Goal: Obtain resource: Download file/media

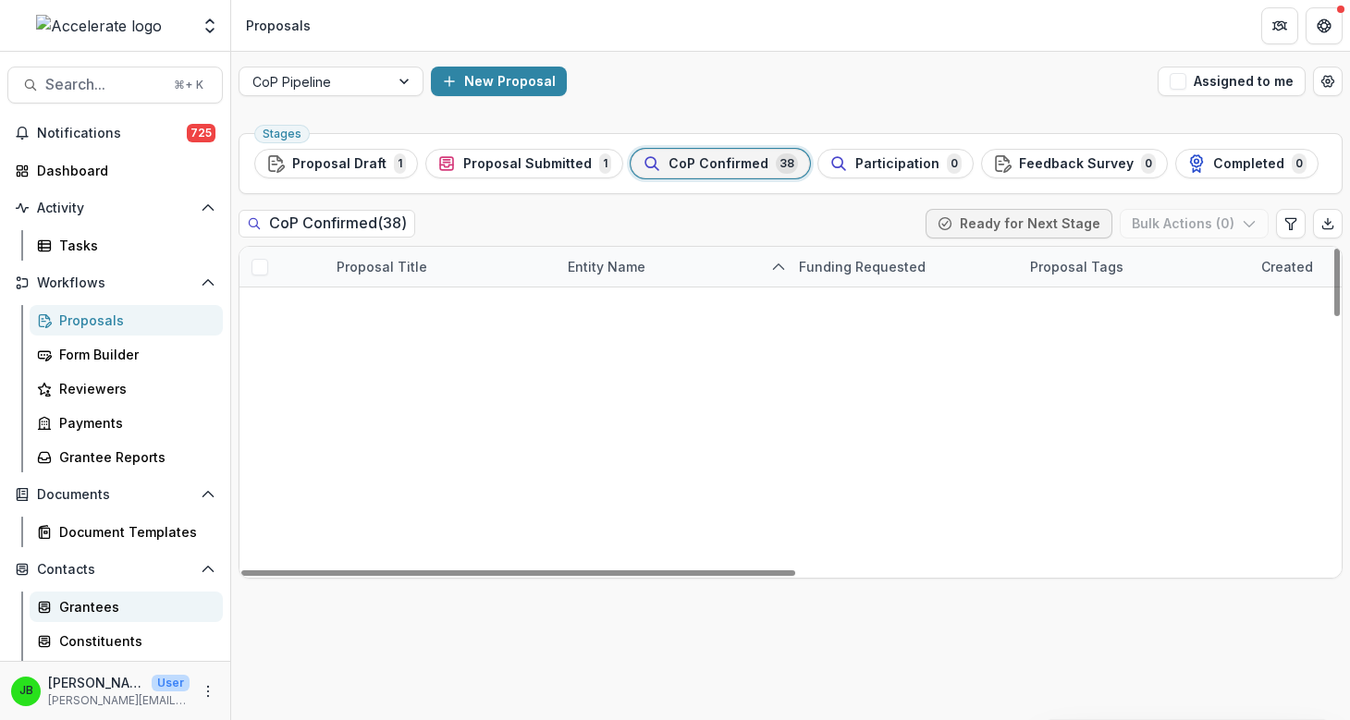
scroll to position [1221, 0]
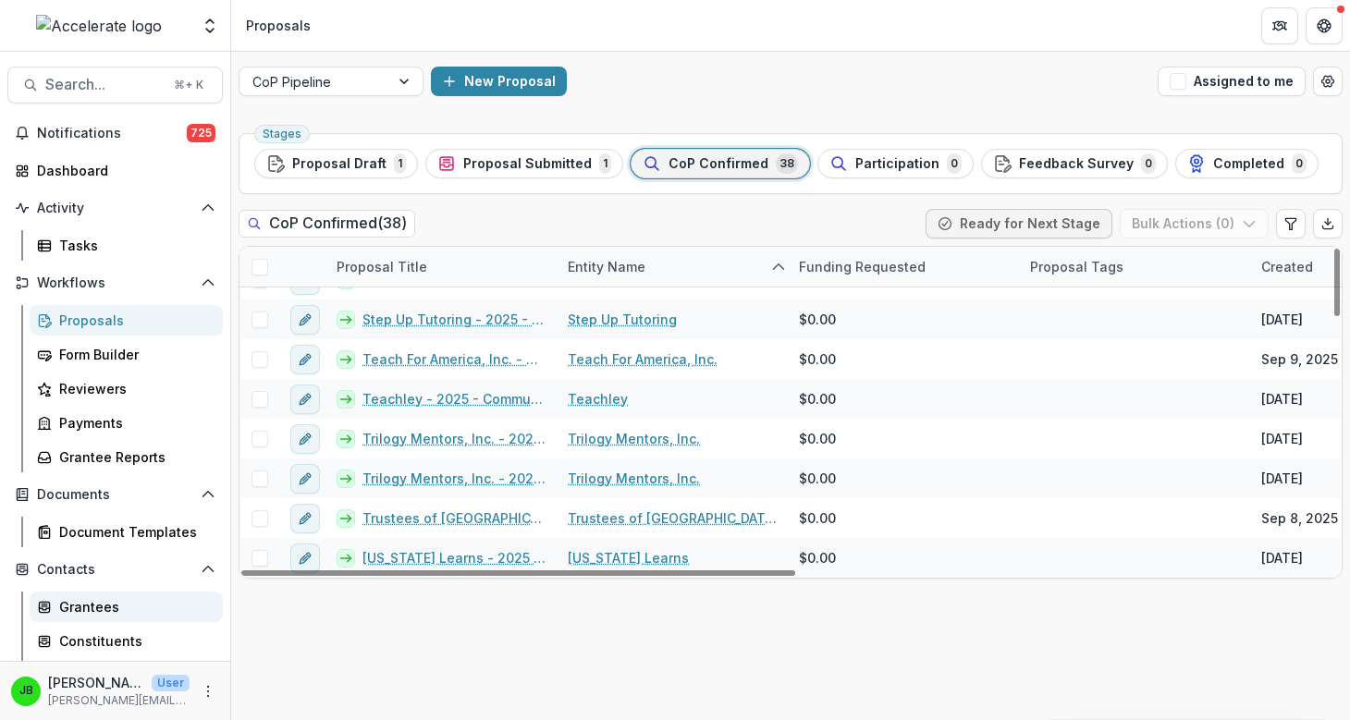
click at [71, 611] on div "Grantees" at bounding box center [133, 606] width 149 height 19
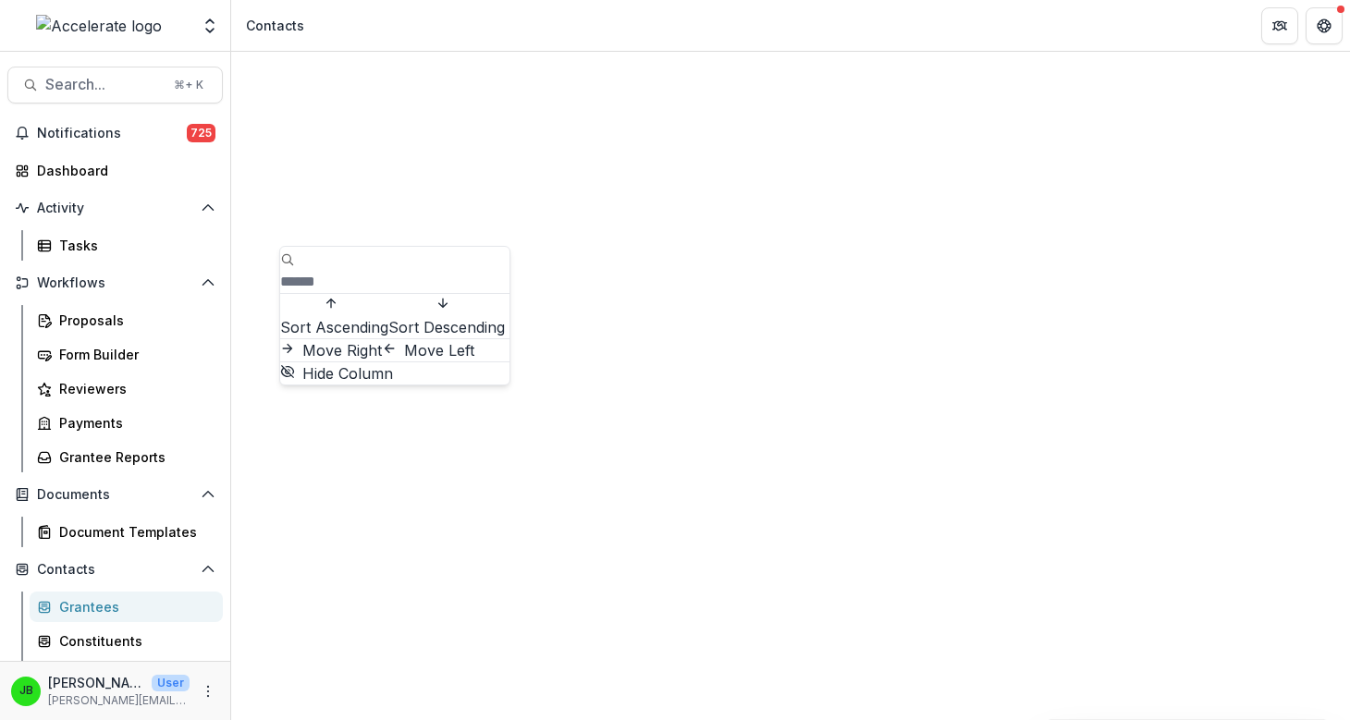
click at [350, 271] on input at bounding box center [354, 282] width 148 height 22
type input "**********"
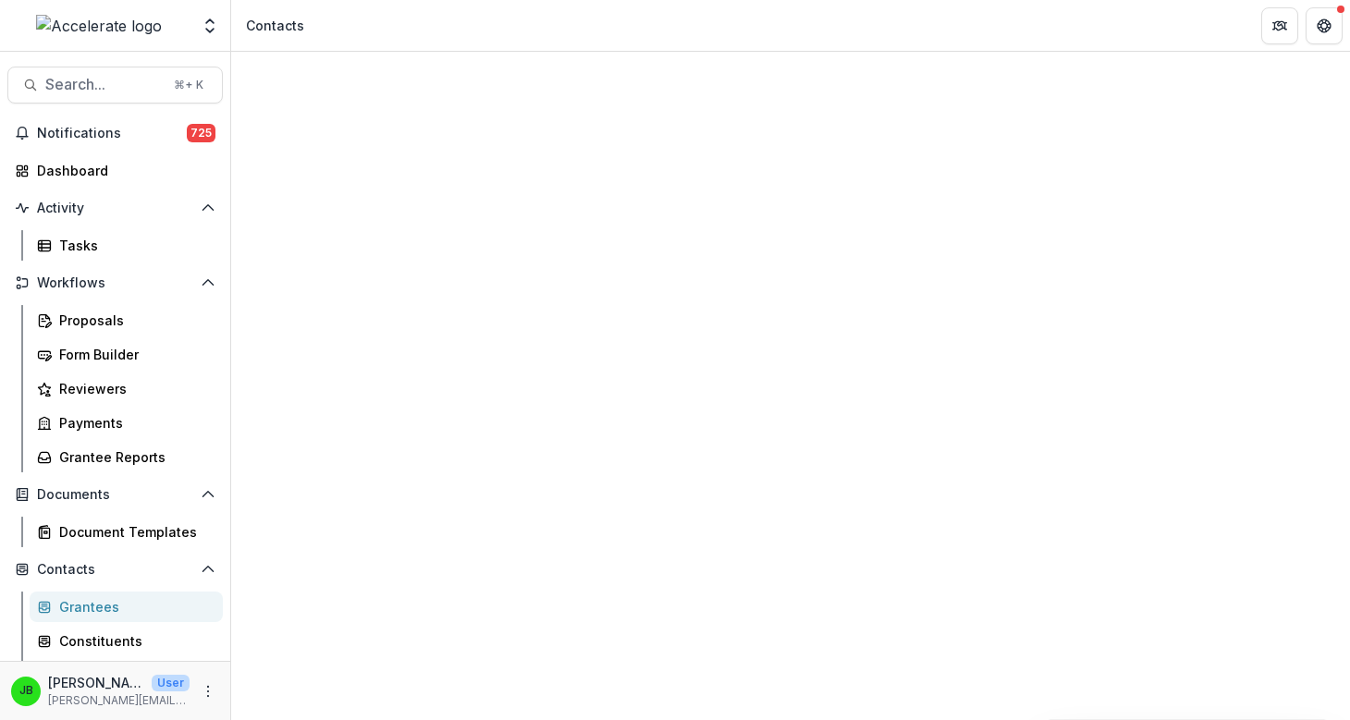
click at [513, 92] on div "Contacts" at bounding box center [790, 622] width 1119 height 1141
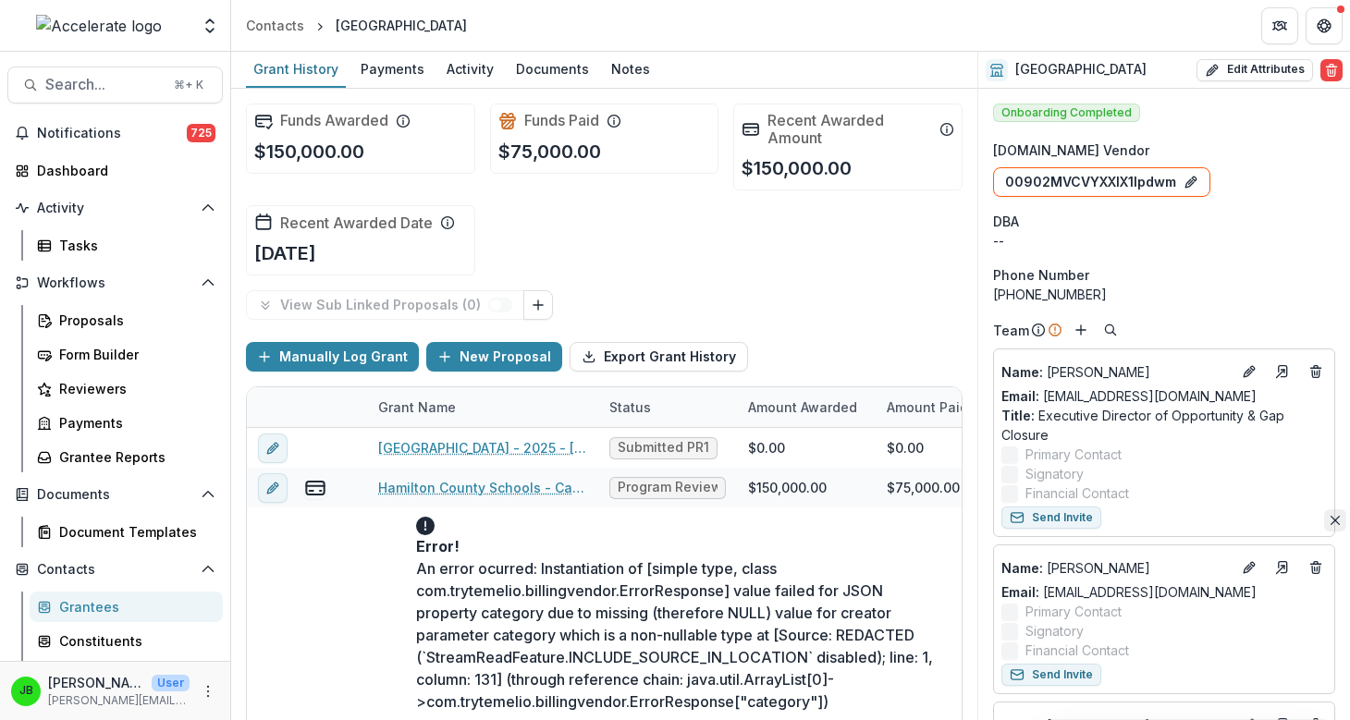
click at [1331, 516] on icon "Close" at bounding box center [1335, 520] width 9 height 9
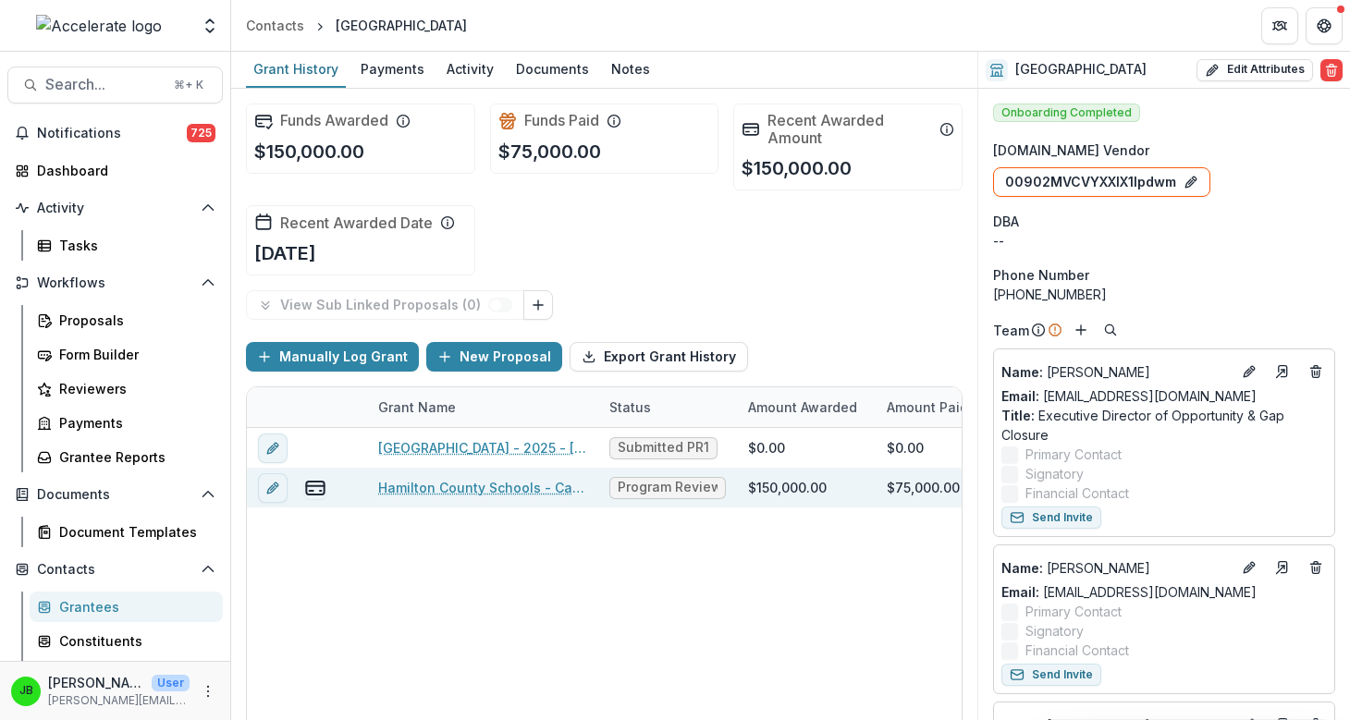
click at [463, 487] on link "Hamilton County Schools - Call to Effective Action - 1" at bounding box center [482, 487] width 209 height 19
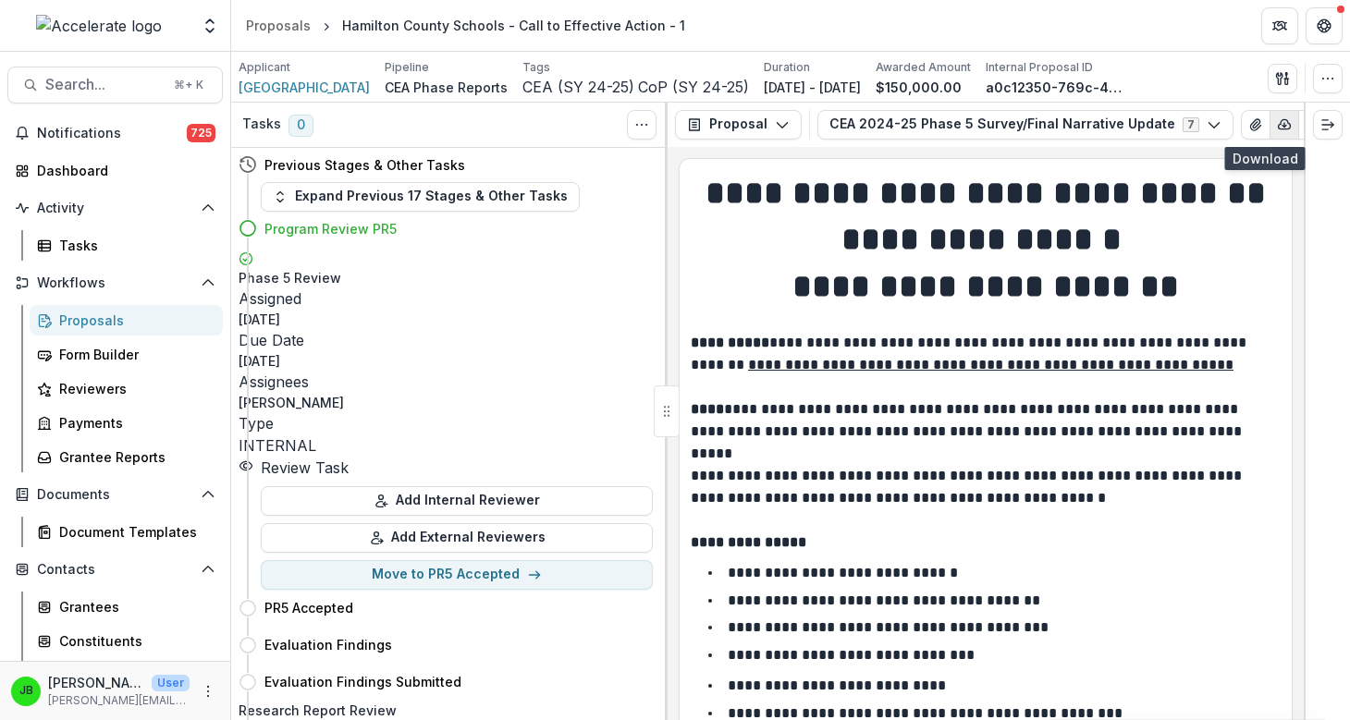
click at [1271, 121] on button "button" at bounding box center [1285, 125] width 30 height 30
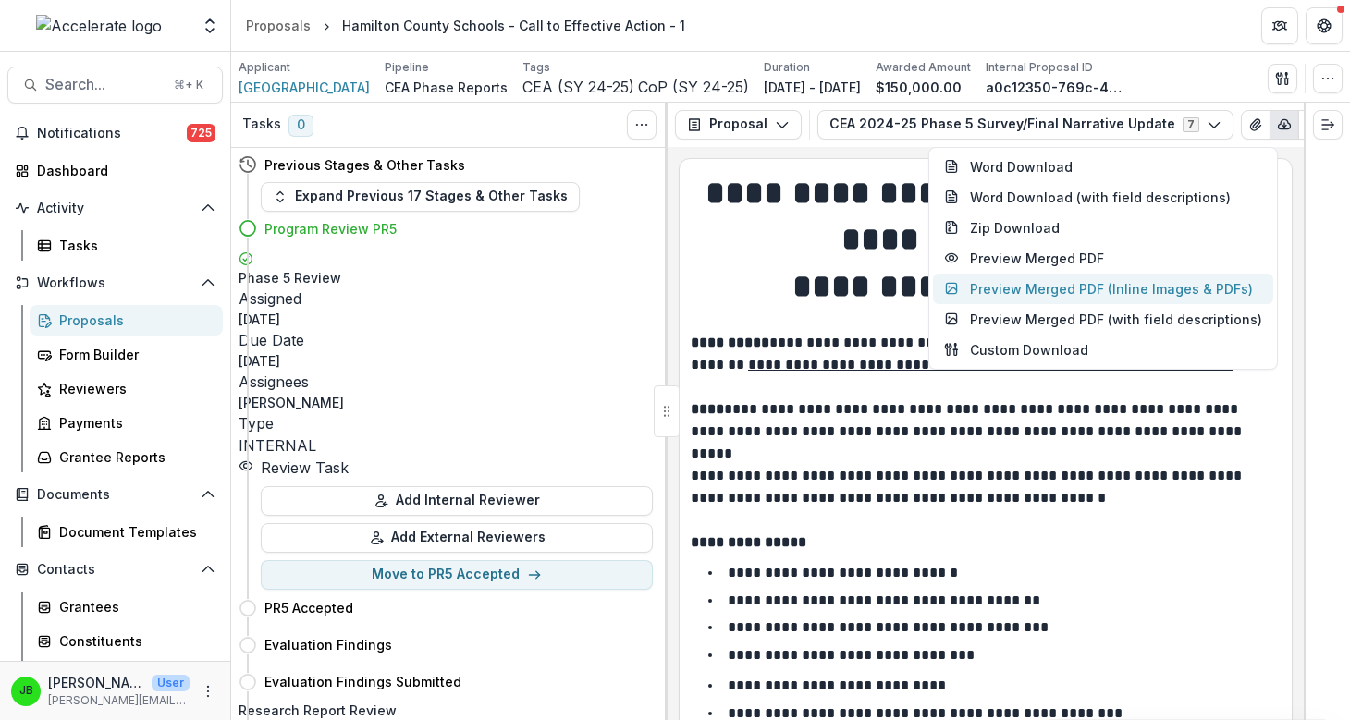
click at [1084, 285] on button "Preview Merged PDF (Inline Images & PDFs)" at bounding box center [1103, 289] width 340 height 31
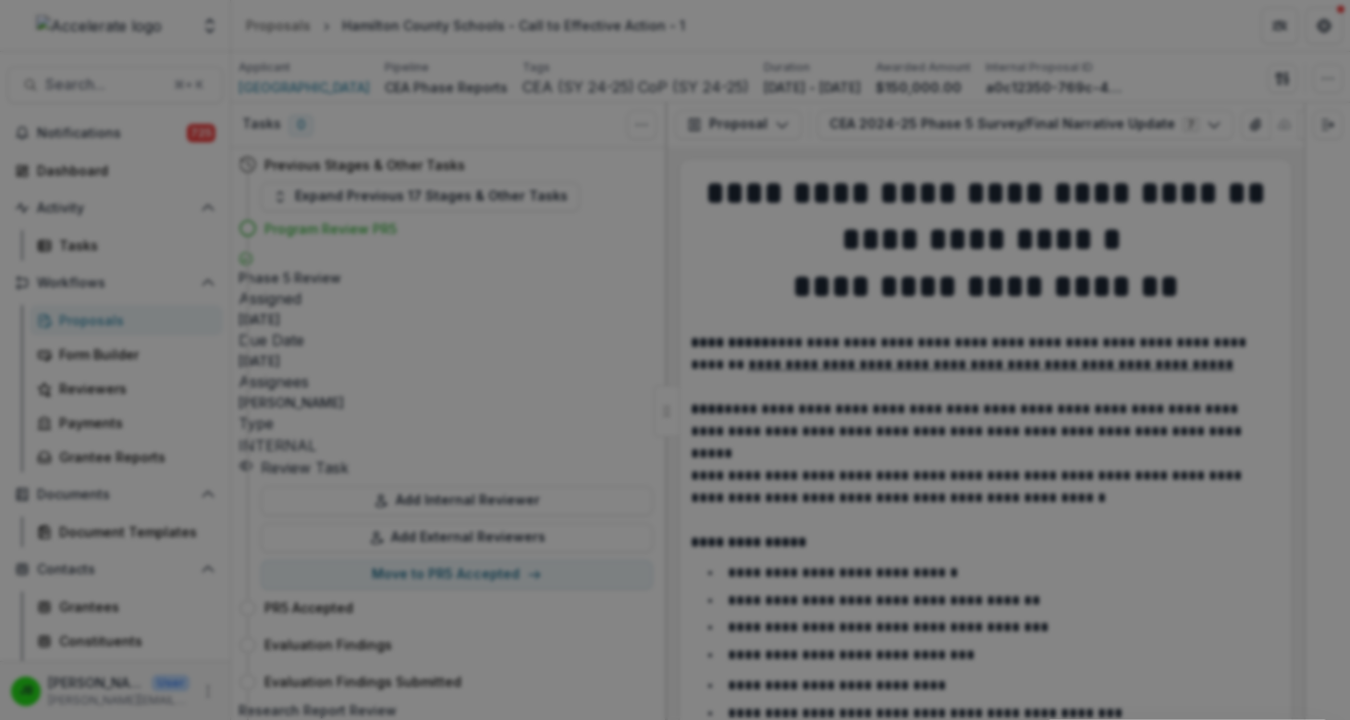
click at [1310, 37] on button "Close" at bounding box center [1325, 22] width 30 height 30
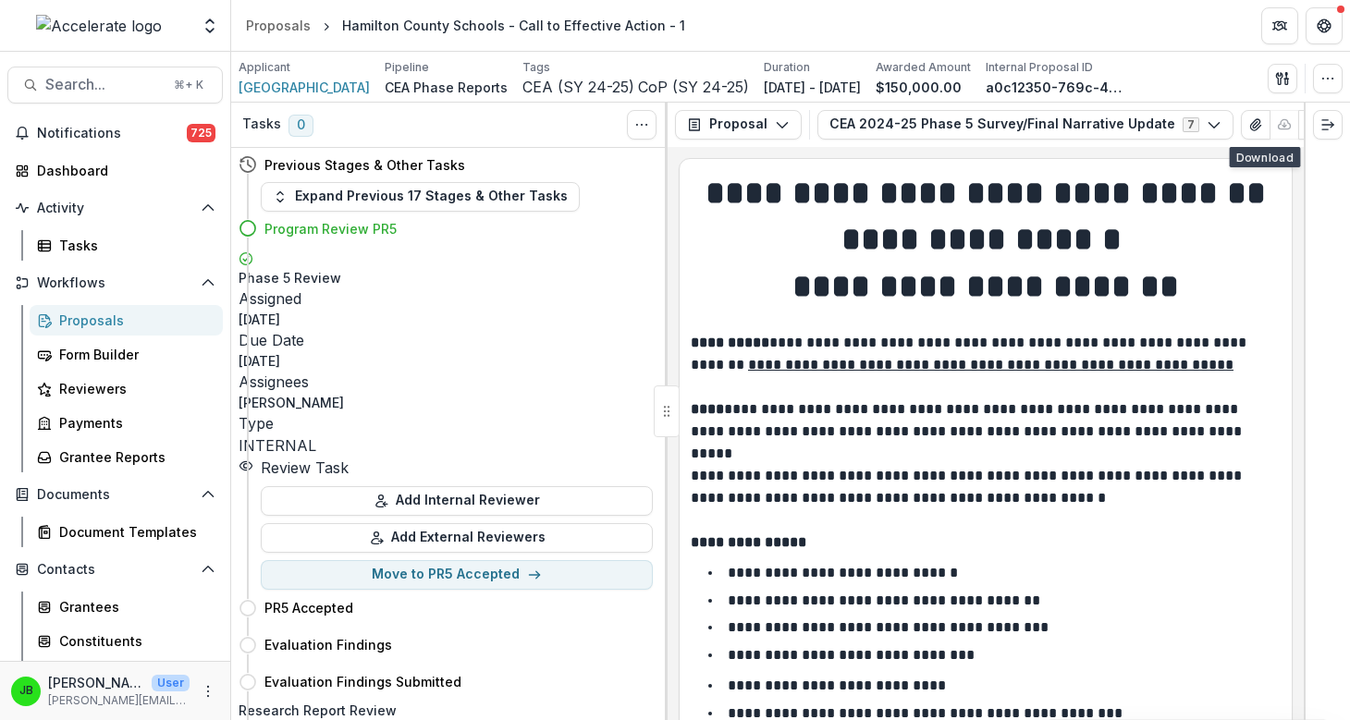
click at [1223, 216] on h1 "**********" at bounding box center [986, 193] width 590 height 46
click at [996, 294] on strong "**********" at bounding box center [986, 286] width 387 height 33
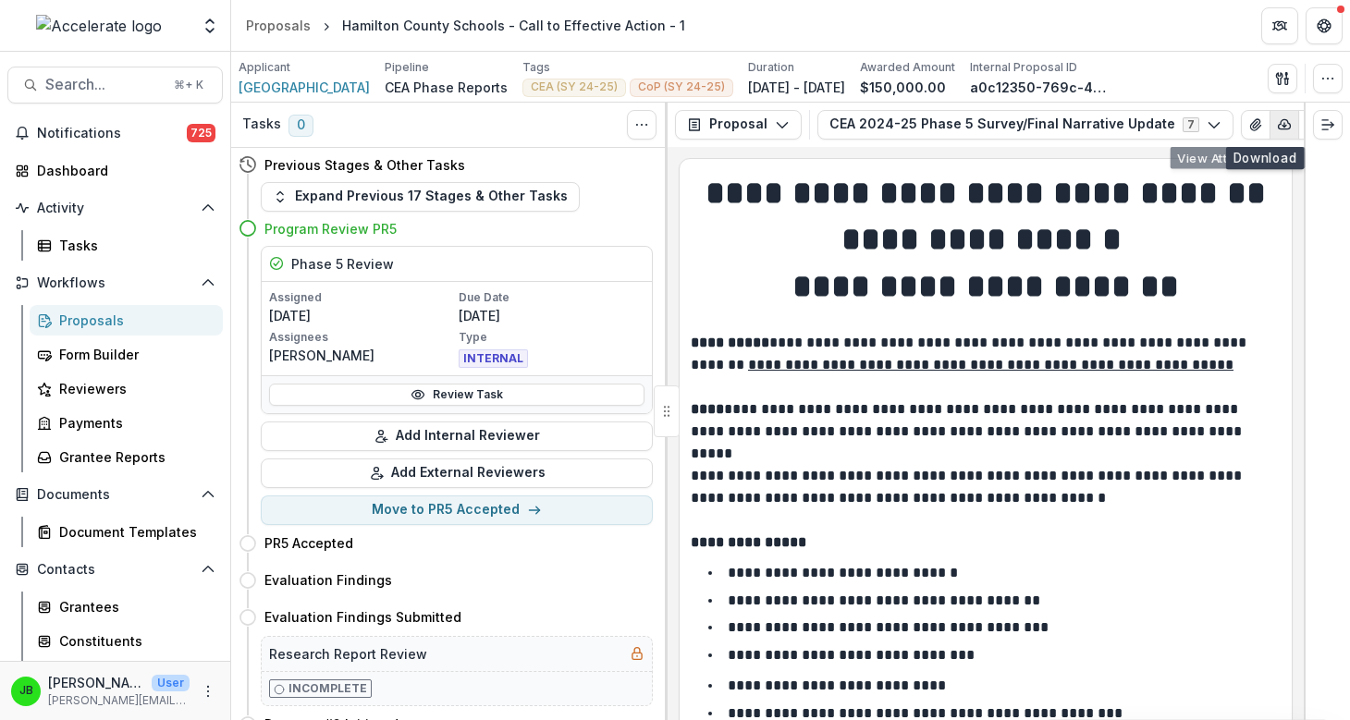
click at [1277, 120] on icon "button" at bounding box center [1284, 124] width 15 height 15
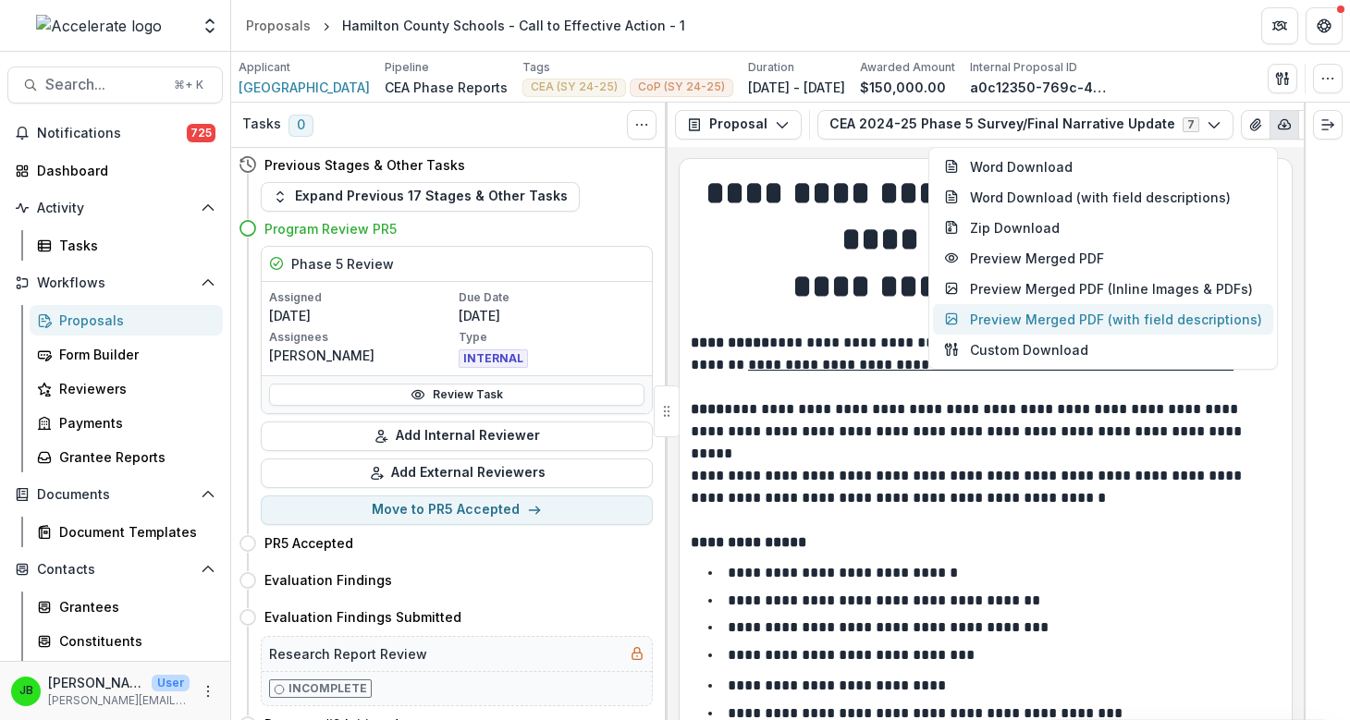
click at [1190, 315] on button "Preview Merged PDF (with field descriptions)" at bounding box center [1103, 319] width 340 height 31
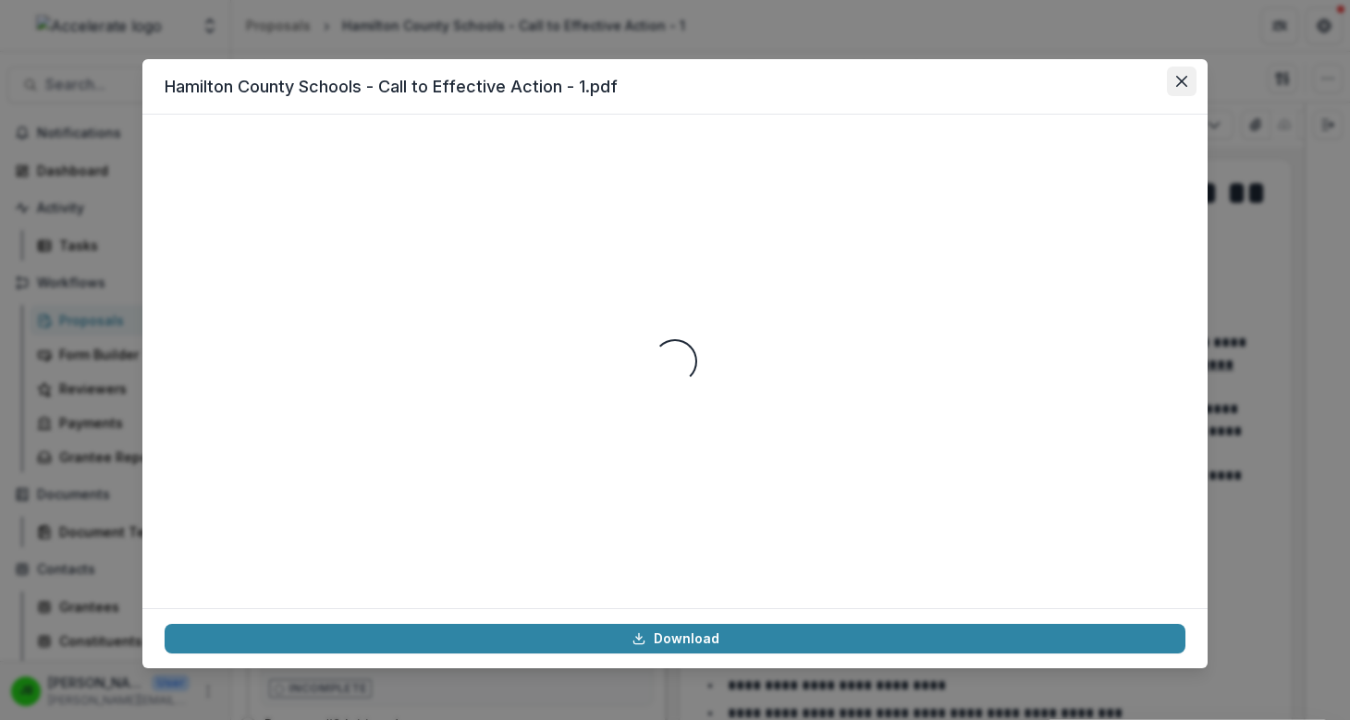
click at [1193, 74] on button "Close" at bounding box center [1182, 82] width 30 height 30
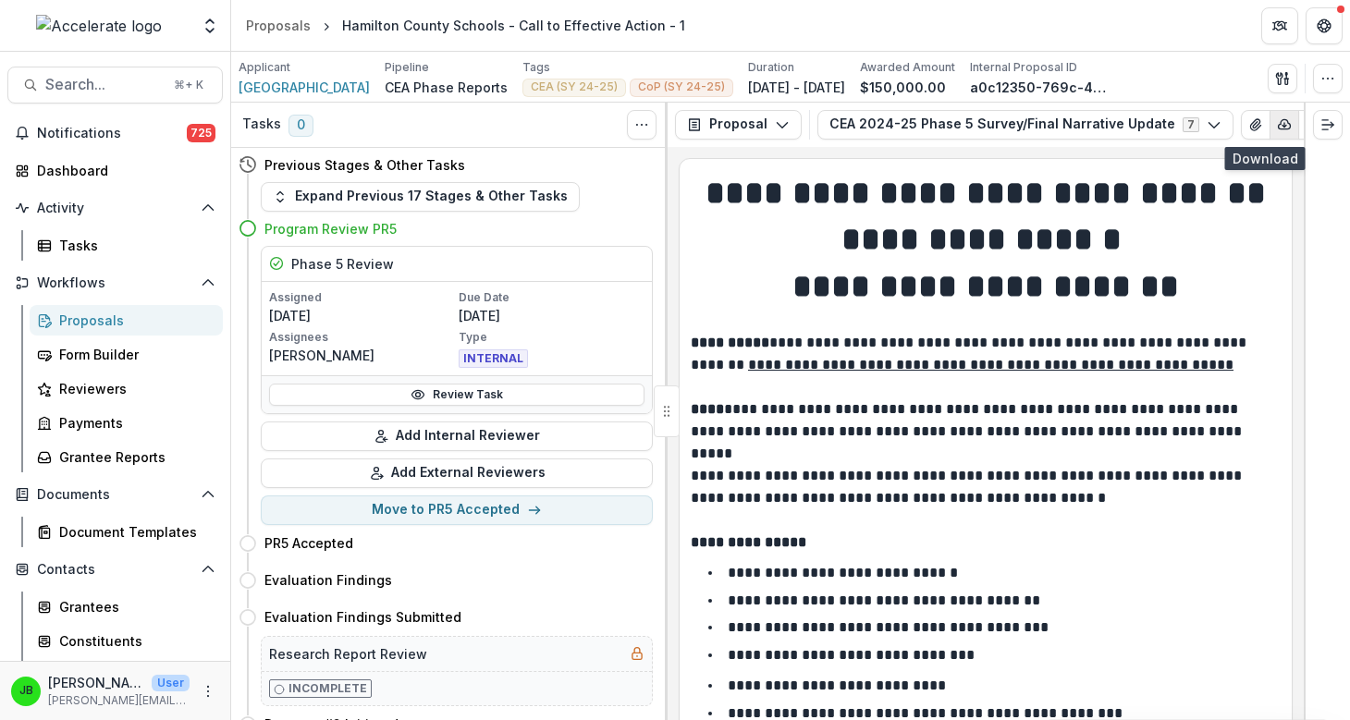
click at [1277, 117] on icon "button" at bounding box center [1284, 124] width 15 height 15
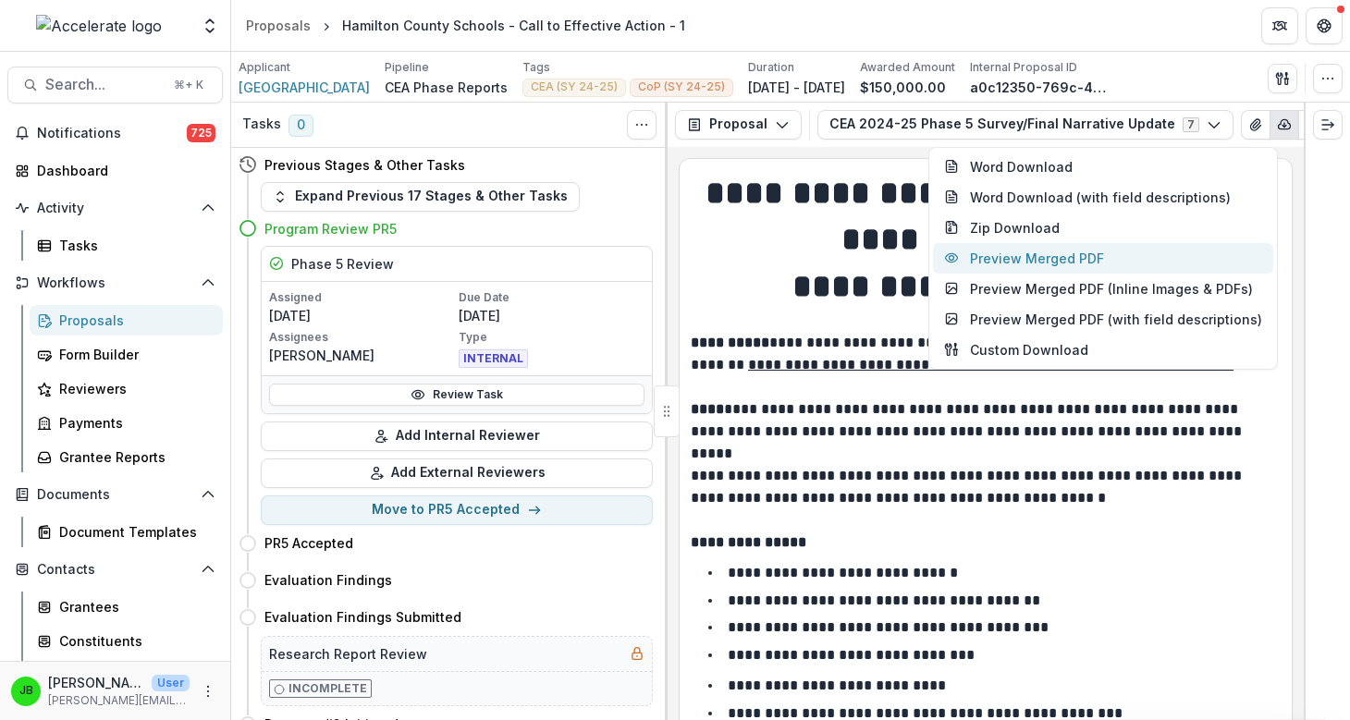
click at [1176, 247] on button "Preview Merged PDF" at bounding box center [1103, 258] width 340 height 31
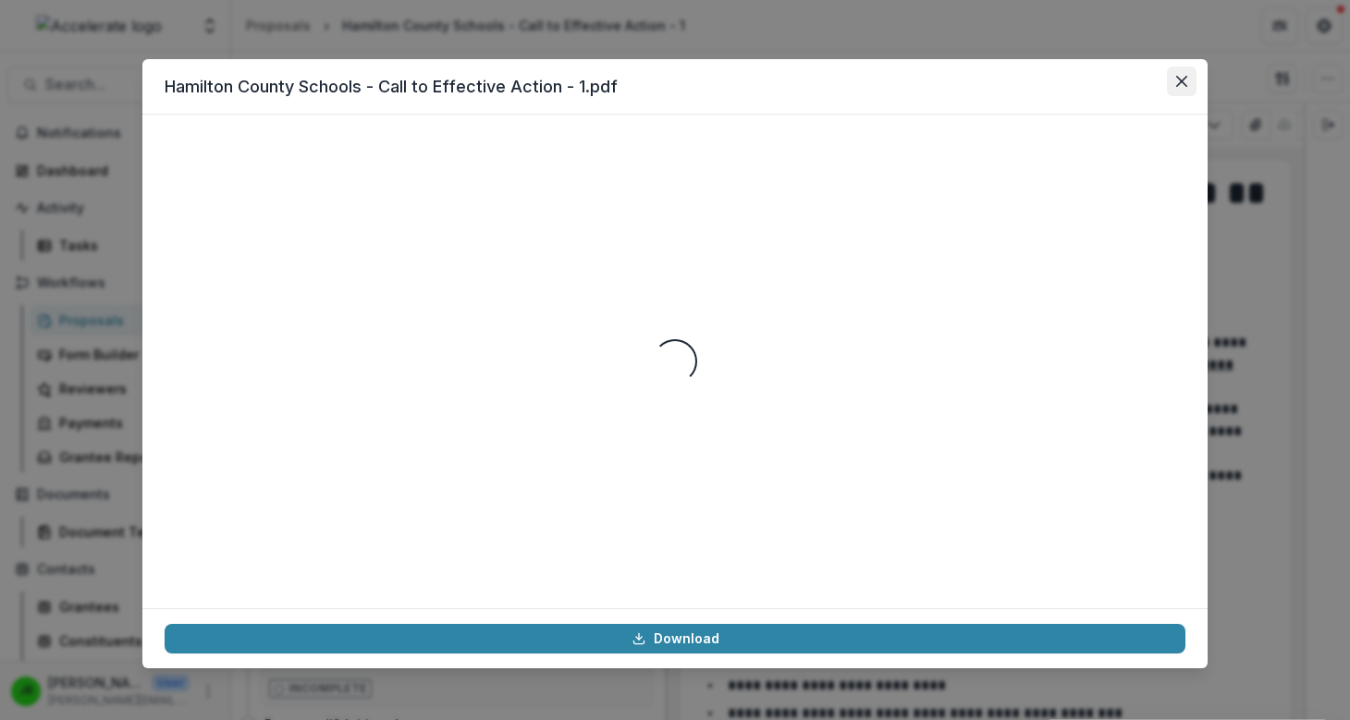
click at [1180, 82] on icon "Close" at bounding box center [1181, 81] width 11 height 11
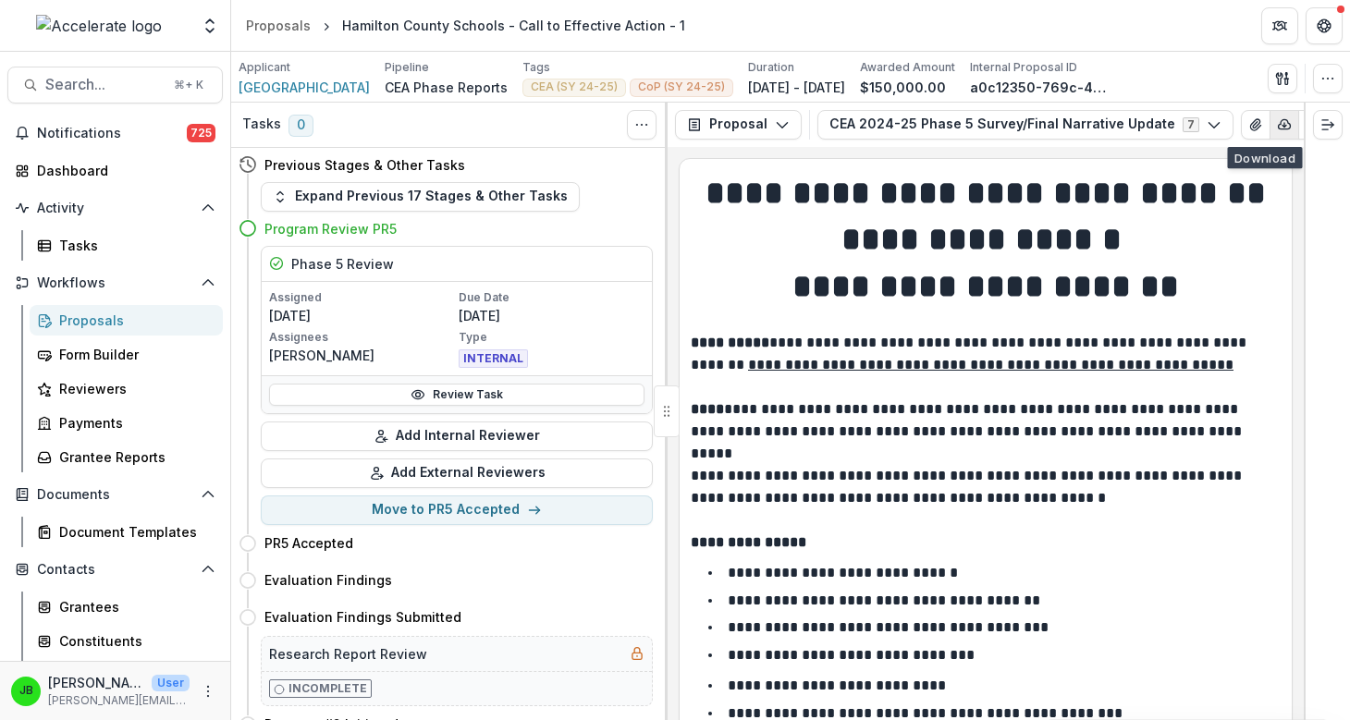
click at [1270, 134] on button "button" at bounding box center [1285, 125] width 30 height 30
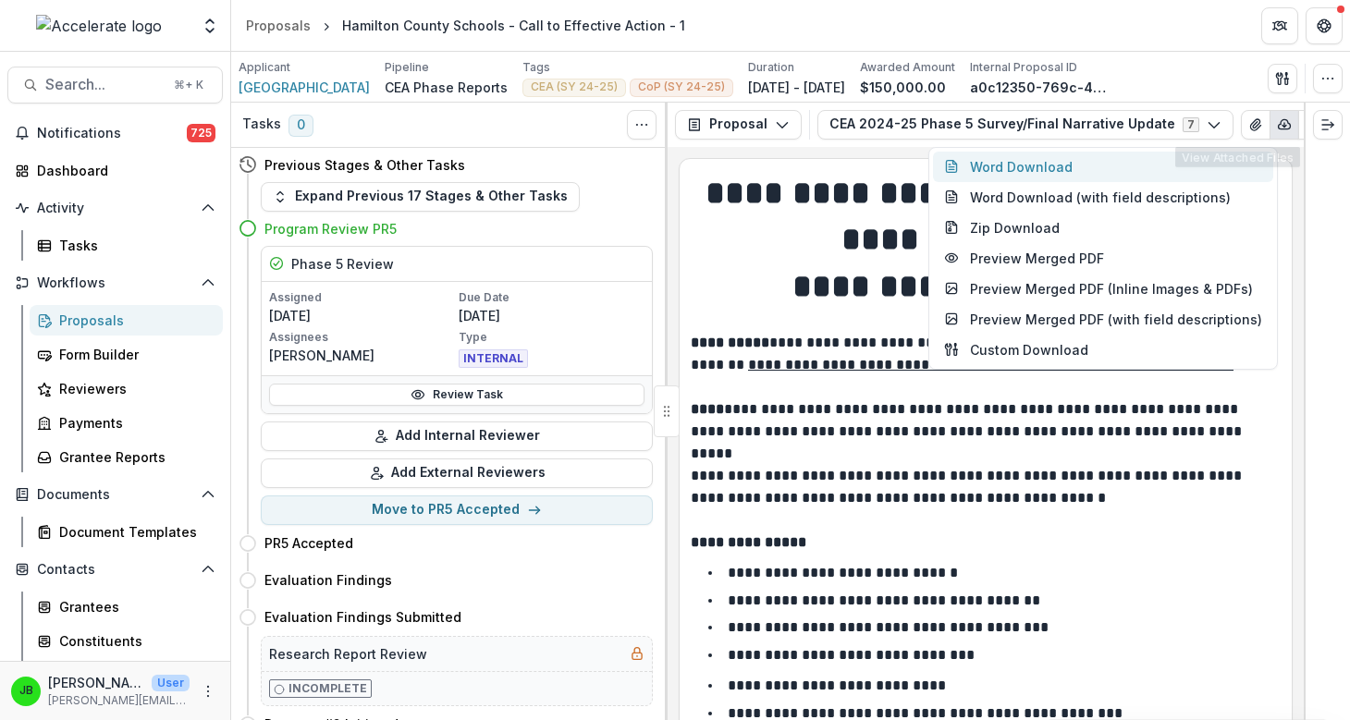
click at [1142, 171] on button "Word Download" at bounding box center [1103, 167] width 340 height 31
